Goal: Information Seeking & Learning: Understand process/instructions

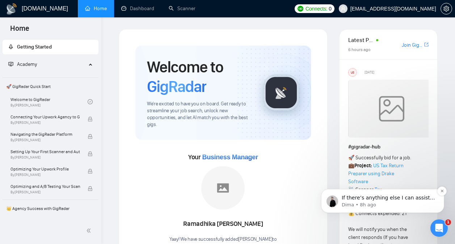
click at [385, 202] on p "Dima • 8h ago" at bounding box center [388, 205] width 93 height 7
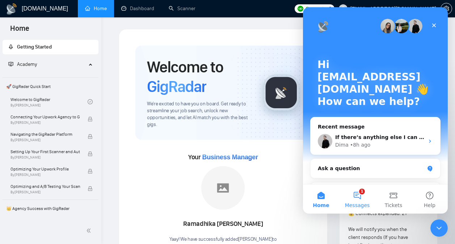
click at [359, 198] on button "1 Messages" at bounding box center [357, 199] width 36 height 29
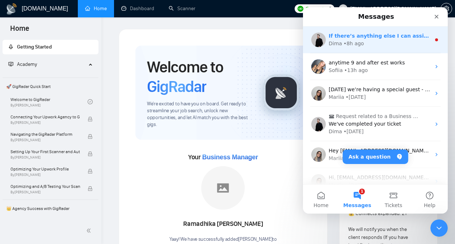
click at [387, 45] on div "Dima • 8h ago" at bounding box center [380, 44] width 102 height 8
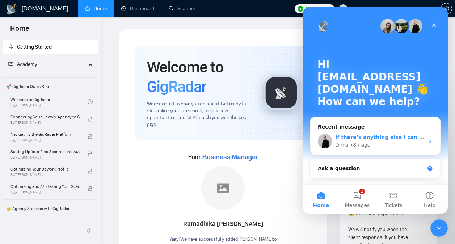
click at [376, 137] on span "If there’s anything else I can assist you with, please don’t hesitate to let me…" at bounding box center [457, 137] width 244 height 6
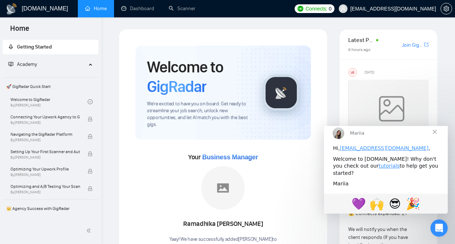
click at [409, 172] on div "Welcome to GigRadar.io! Why don't you check out our tutorials to help get you s…" at bounding box center [386, 165] width 106 height 21
click at [441, 224] on icon "Open Intercom Messenger" at bounding box center [438, 227] width 12 height 12
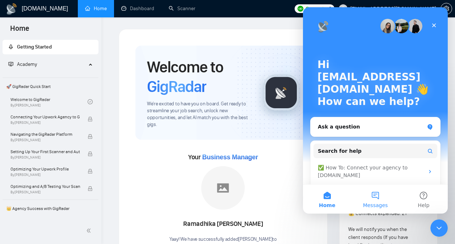
click at [376, 193] on button "Messages" at bounding box center [375, 199] width 48 height 29
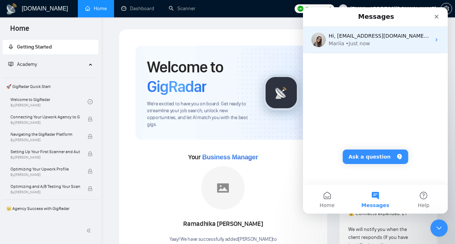
click at [389, 43] on div "Mariia • Just now" at bounding box center [380, 44] width 102 height 8
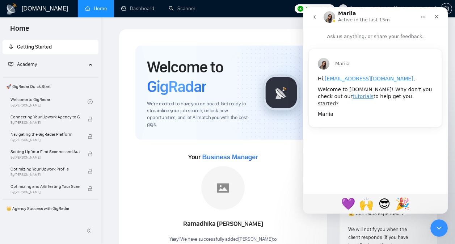
click at [316, 21] on button "go back" at bounding box center [315, 17] width 14 height 14
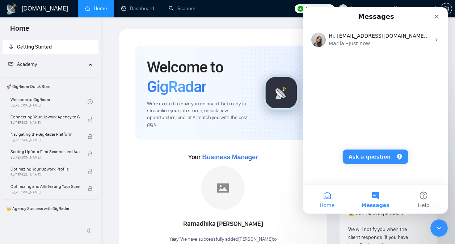
click at [322, 205] on span "Home" at bounding box center [326, 205] width 15 height 5
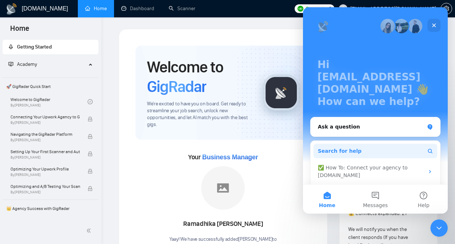
scroll to position [52, 0]
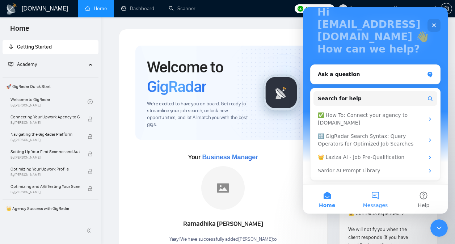
click at [378, 199] on button "Messages" at bounding box center [375, 199] width 48 height 29
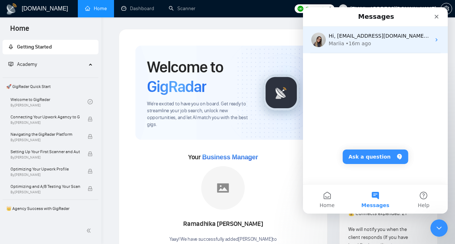
click at [376, 46] on div "Mariia • 16m ago" at bounding box center [380, 44] width 102 height 8
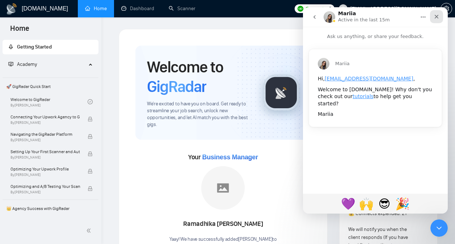
click at [436, 14] on icon "Close" at bounding box center [436, 17] width 6 height 6
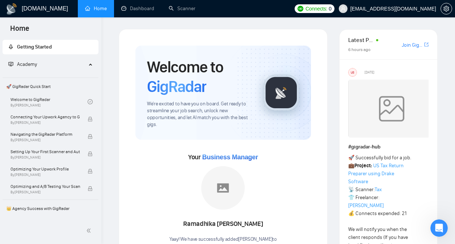
scroll to position [0, 0]
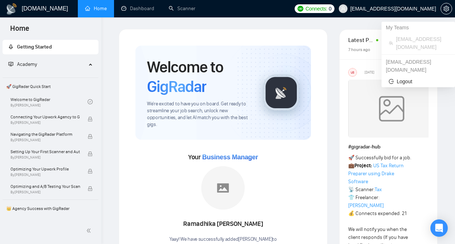
click at [440, 8] on span "[EMAIL_ADDRESS][DOMAIN_NAME]" at bounding box center [387, 8] width 106 height 23
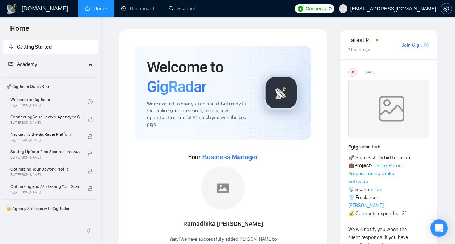
click at [447, 13] on button "button" at bounding box center [446, 9] width 12 height 12
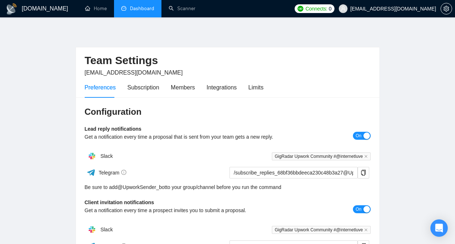
click at [131, 5] on link "Dashboard" at bounding box center [137, 8] width 33 height 6
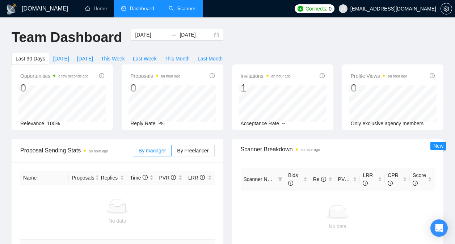
click at [183, 6] on link "Scanner" at bounding box center [182, 8] width 27 height 6
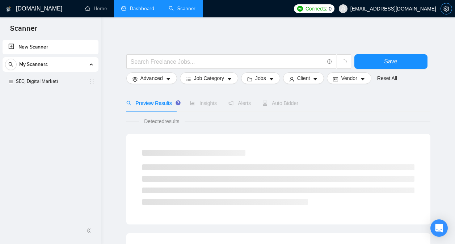
click at [445, 12] on button "button" at bounding box center [446, 9] width 12 height 12
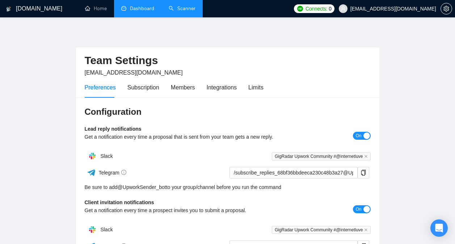
click at [27, 12] on h1 "[DOMAIN_NAME]" at bounding box center [39, 8] width 46 height 17
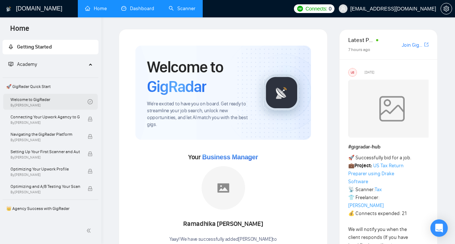
click at [45, 102] on link "Welcome to GigRadar By [PERSON_NAME]" at bounding box center [48, 102] width 77 height 16
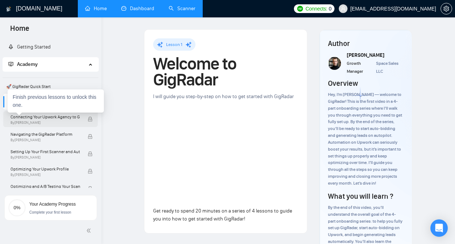
click at [60, 119] on span "Connecting Your Upwork Agency to GigRadar" at bounding box center [44, 116] width 69 height 7
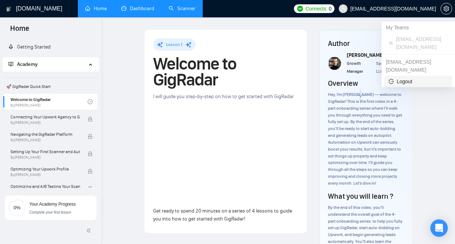
click at [407, 77] on span "Logout" at bounding box center [418, 81] width 59 height 8
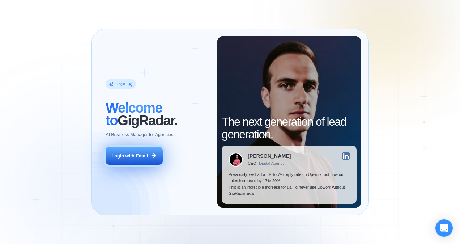
click at [128, 161] on button "Login with Email" at bounding box center [134, 156] width 57 height 18
